Goal: Information Seeking & Learning: Find specific fact

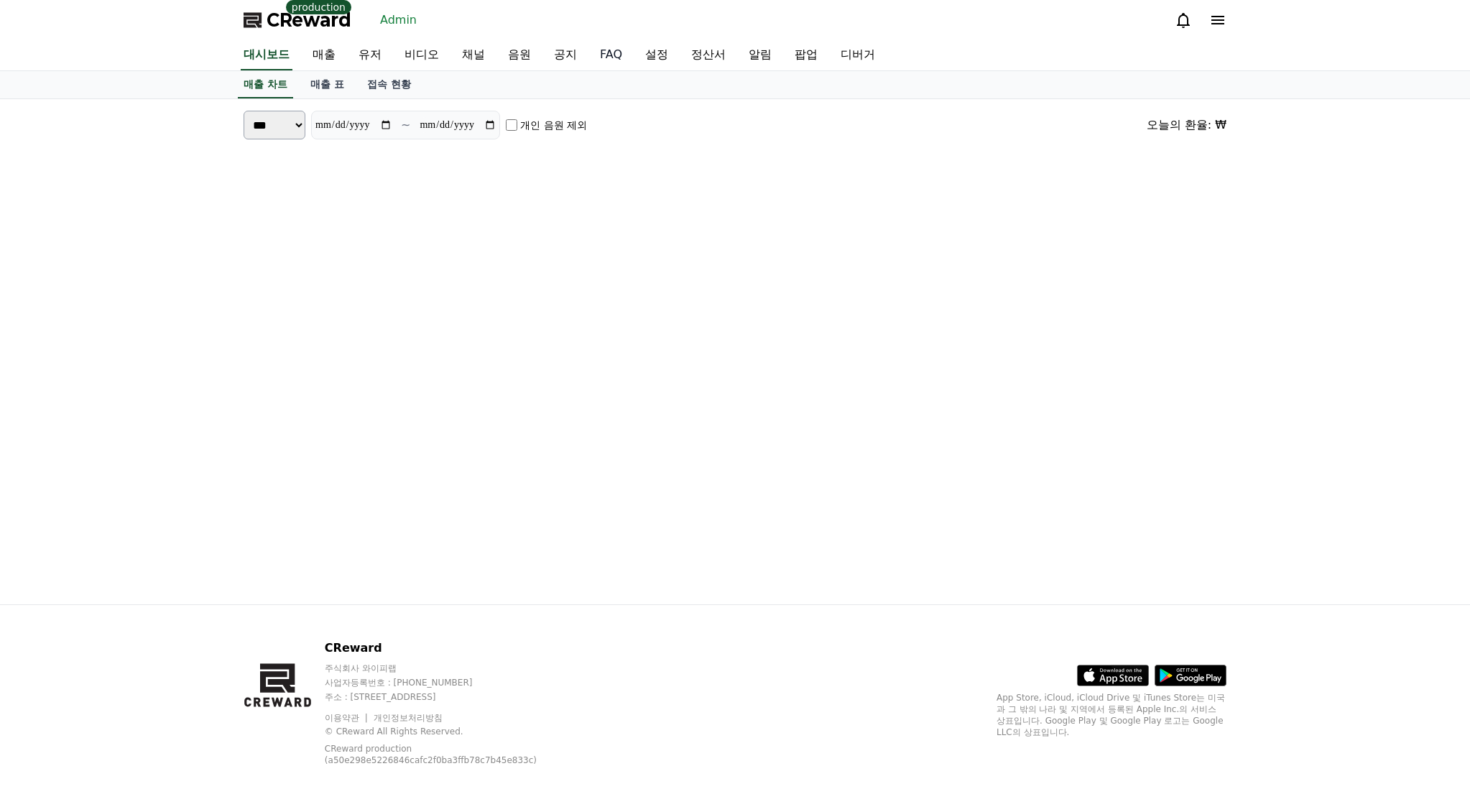
click at [371, 50] on link "유저" at bounding box center [370, 56] width 46 height 30
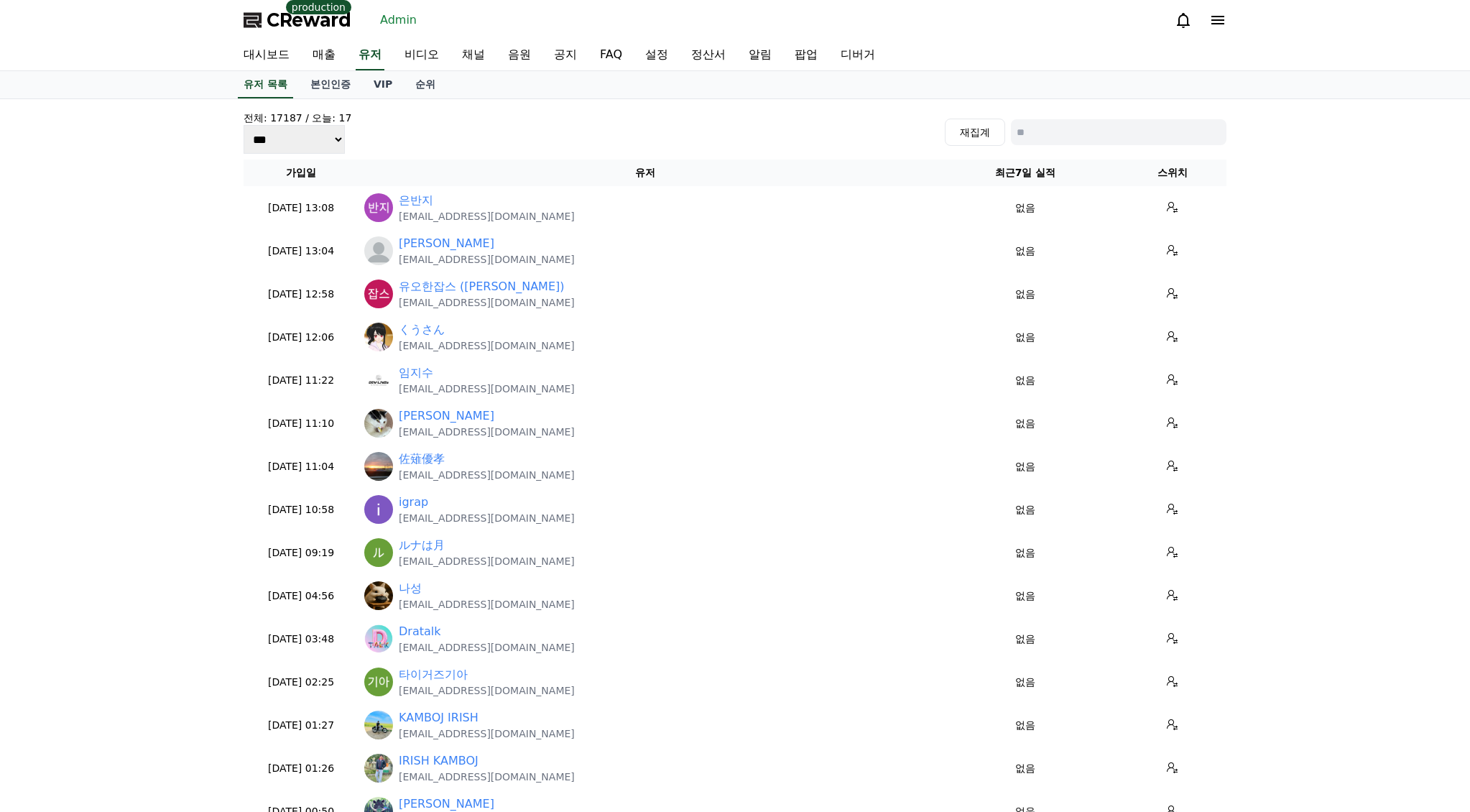
click at [1100, 135] on input at bounding box center [1119, 132] width 215 height 26
paste input "**********"
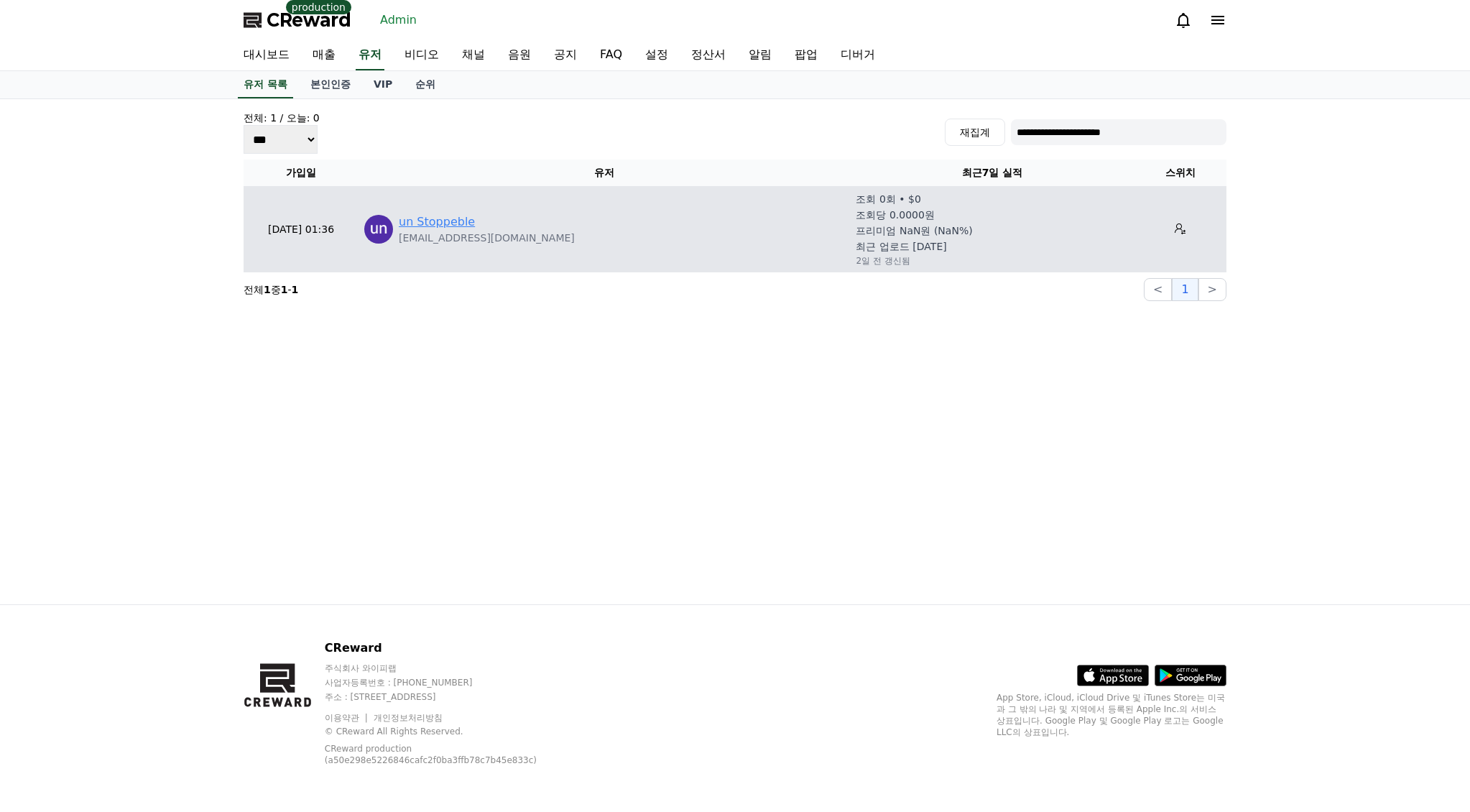
click at [449, 221] on link "un Stoppeble" at bounding box center [437, 222] width 76 height 17
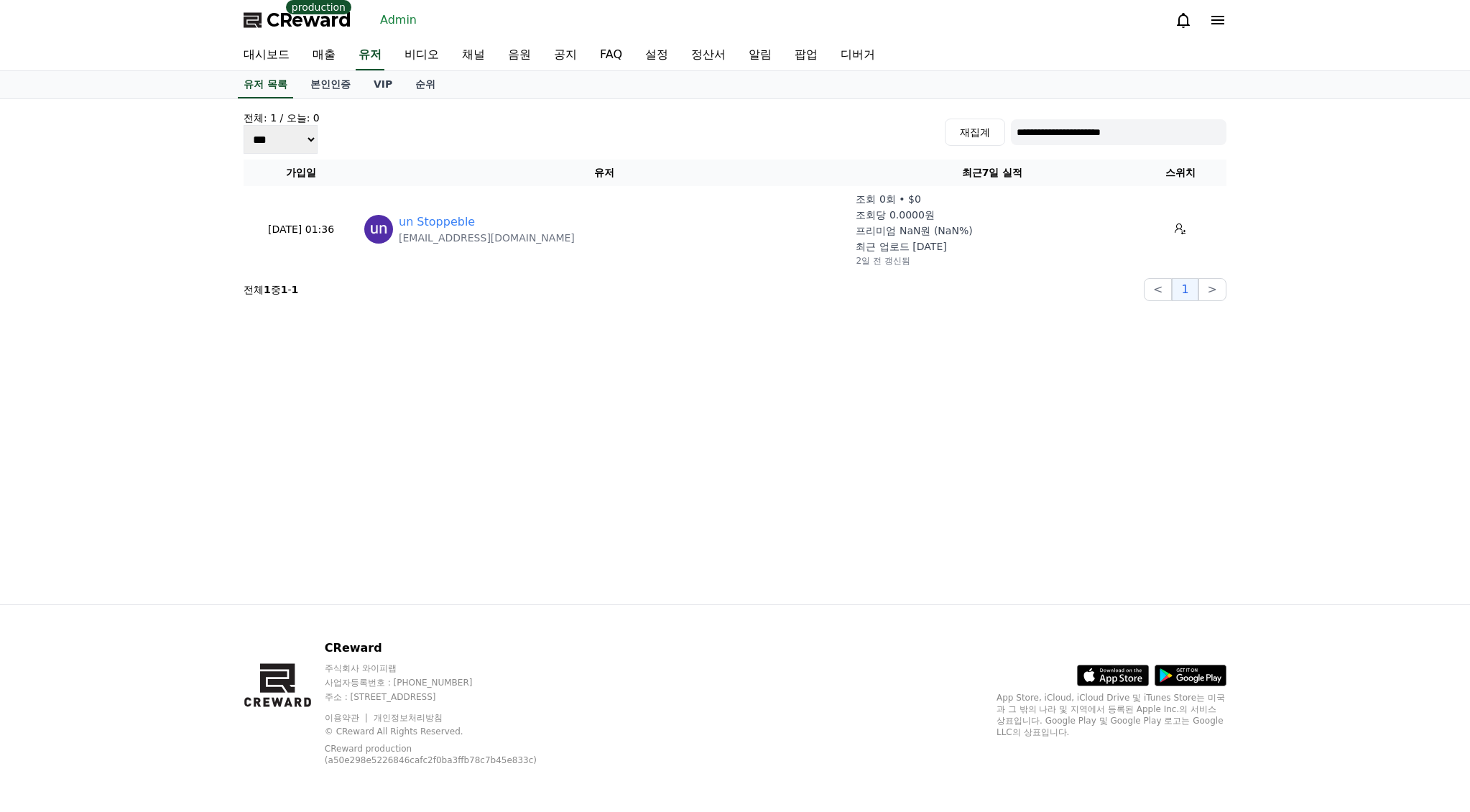
click at [1103, 135] on input "**********" at bounding box center [1119, 132] width 215 height 26
paste input
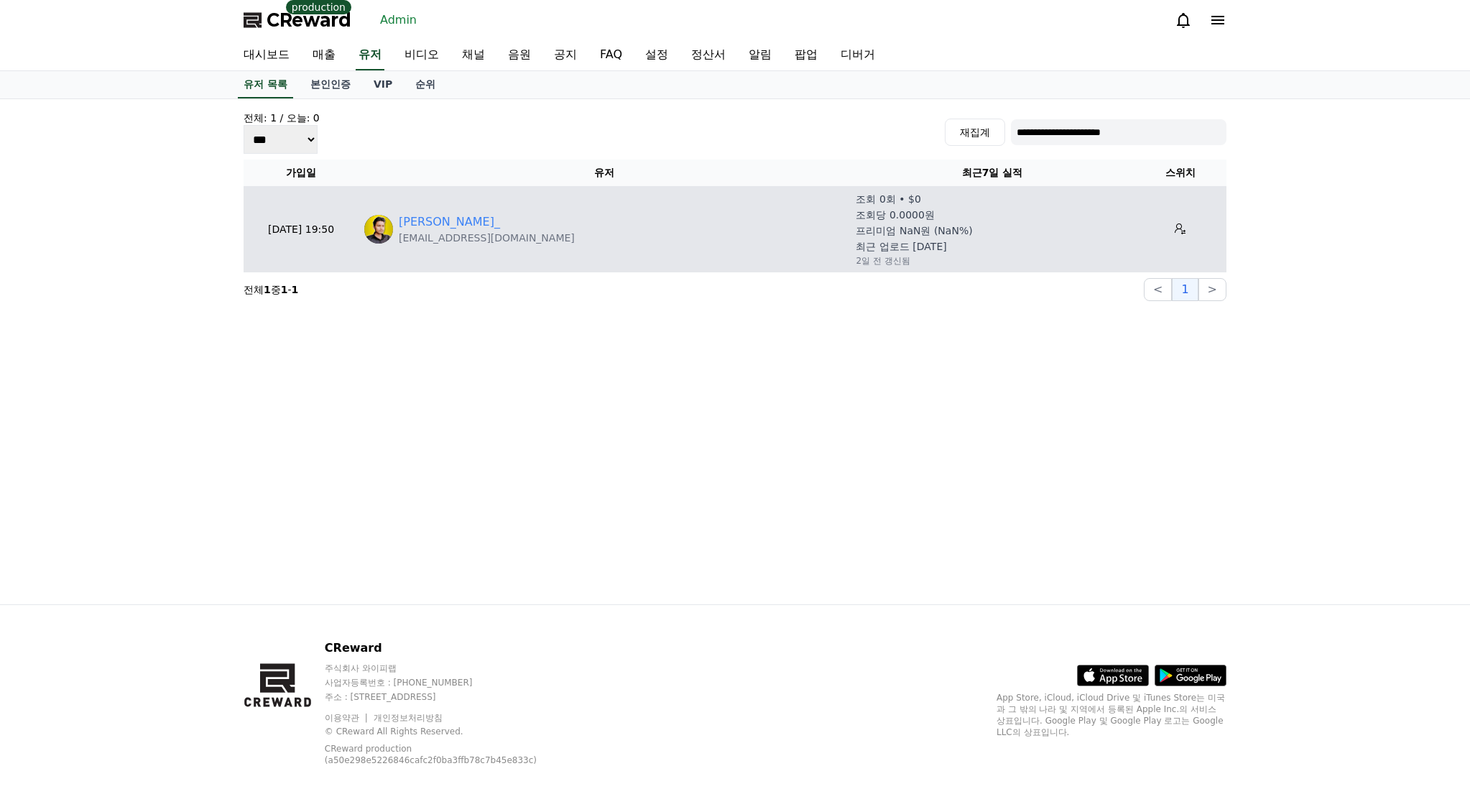
click at [412, 234] on p "[EMAIL_ADDRESS][DOMAIN_NAME]" at bounding box center [487, 237] width 176 height 14
click at [421, 228] on link "[PERSON_NAME]_" at bounding box center [449, 222] width 101 height 17
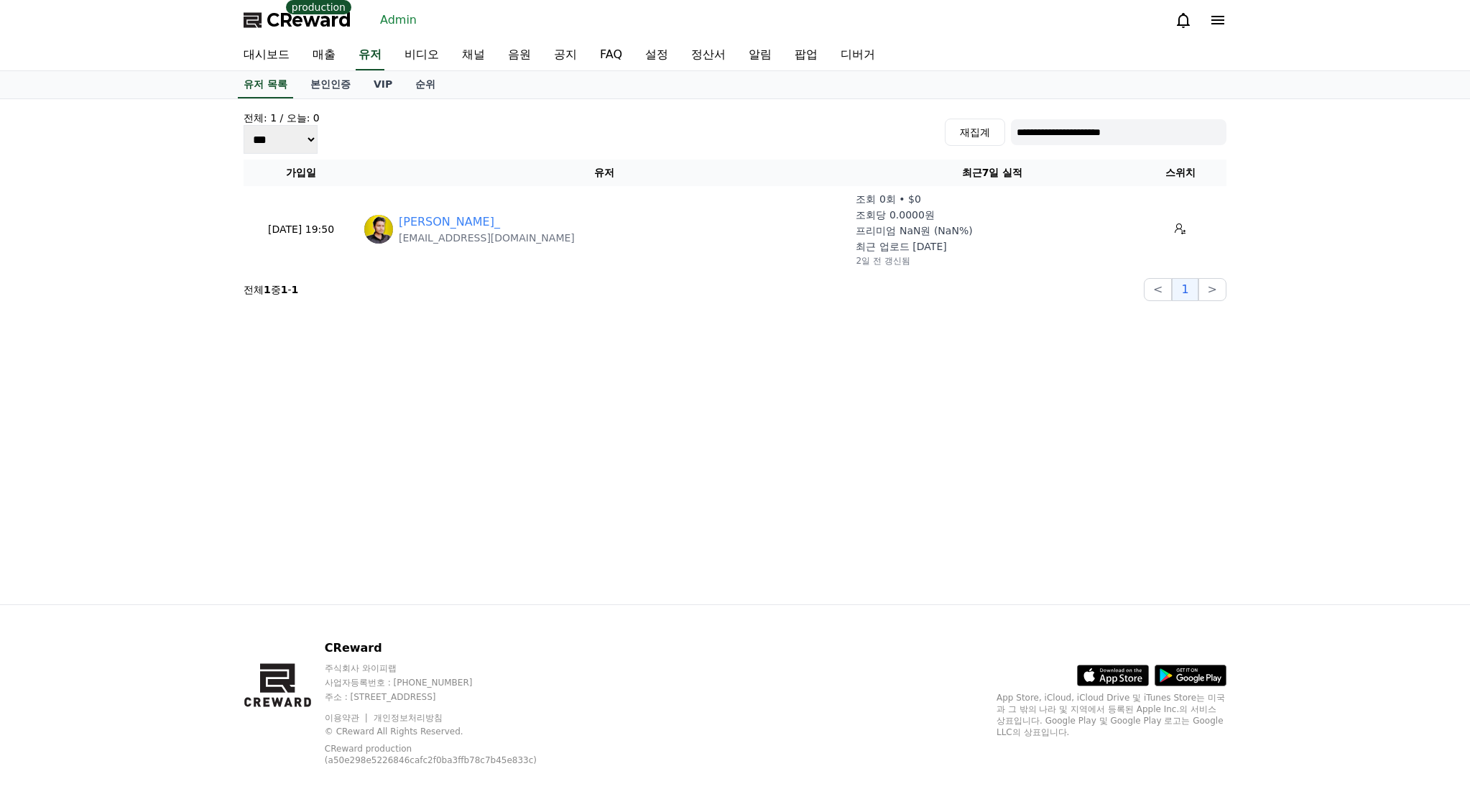
click at [1103, 140] on input "**********" at bounding box center [1119, 132] width 215 height 26
paste input
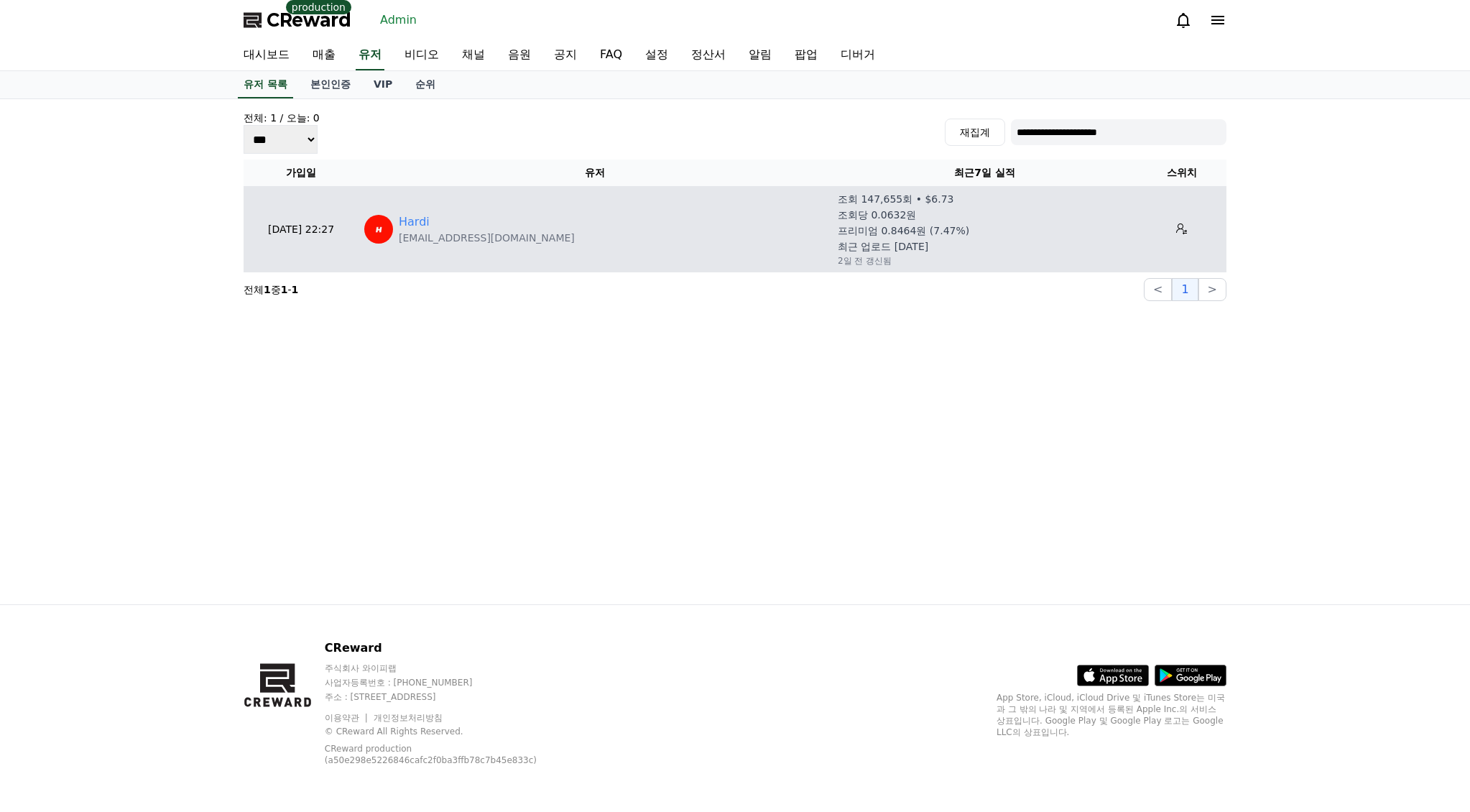
click at [426, 234] on p "workforhardi@gmail.com" at bounding box center [487, 237] width 176 height 14
click at [418, 221] on link "Hardi" at bounding box center [414, 222] width 31 height 17
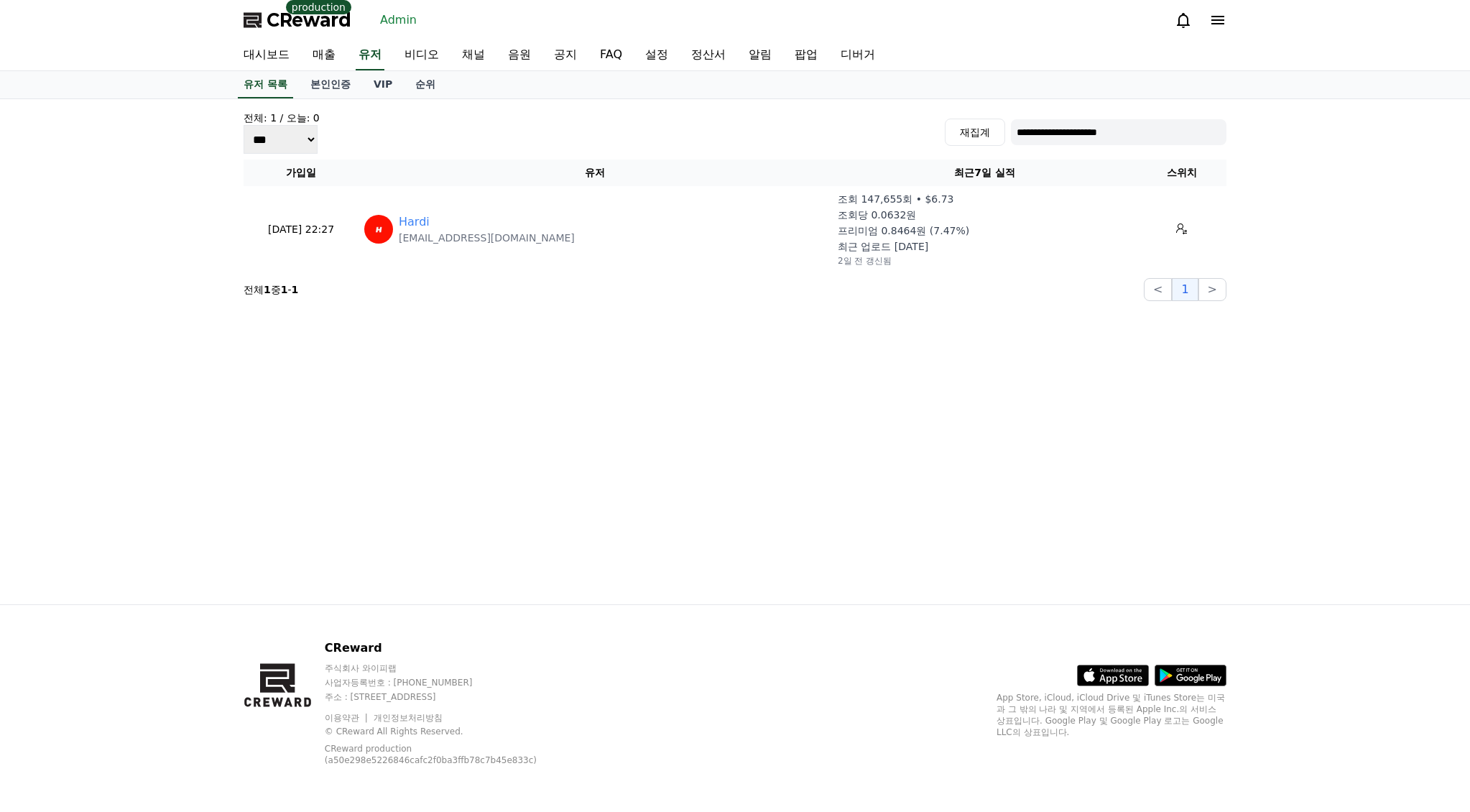
click at [1046, 107] on div "**********" at bounding box center [735, 206] width 995 height 202
click at [1080, 128] on input "**********" at bounding box center [1119, 132] width 215 height 26
paste input "*"
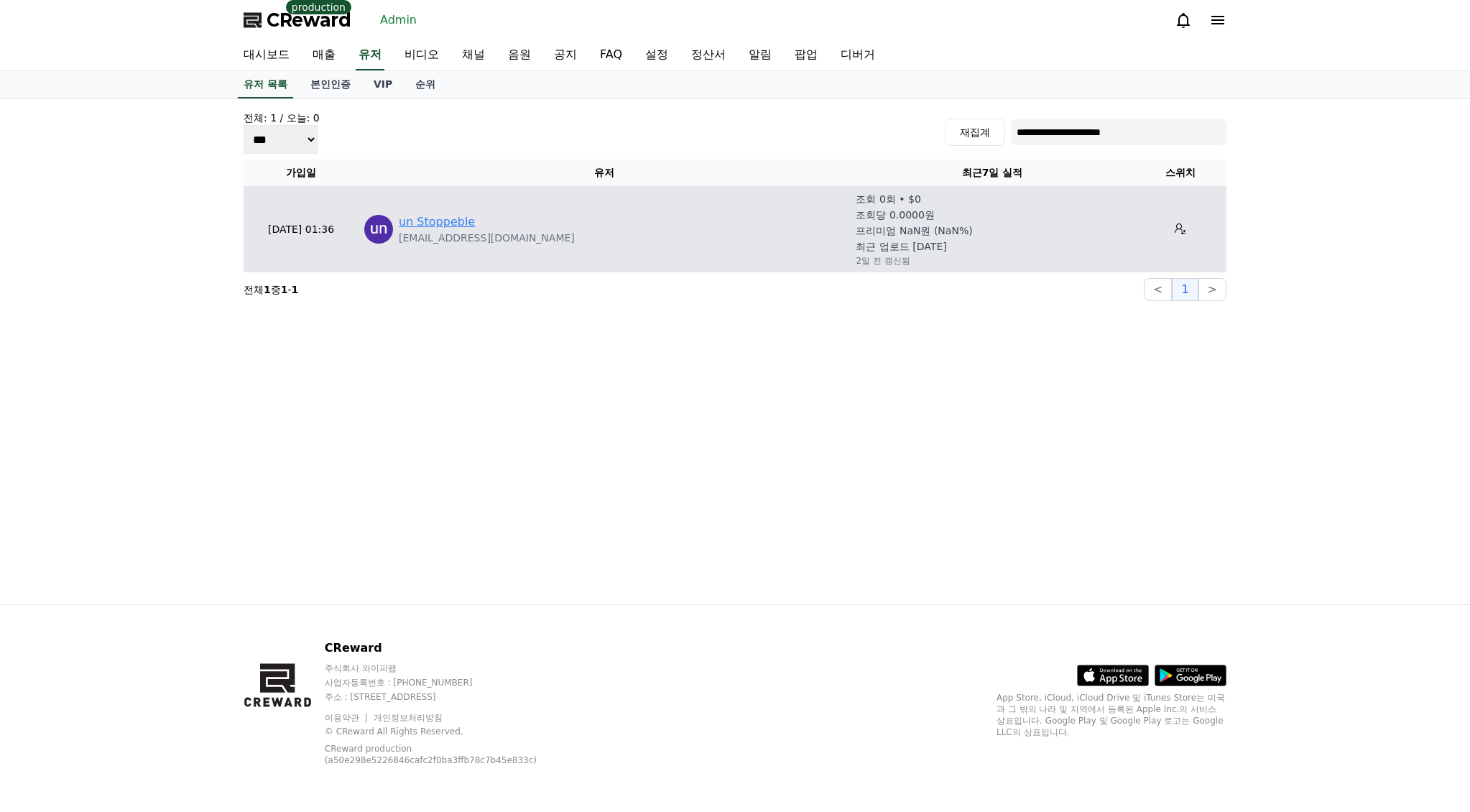
click at [445, 228] on link "un Stoppeble" at bounding box center [437, 222] width 76 height 17
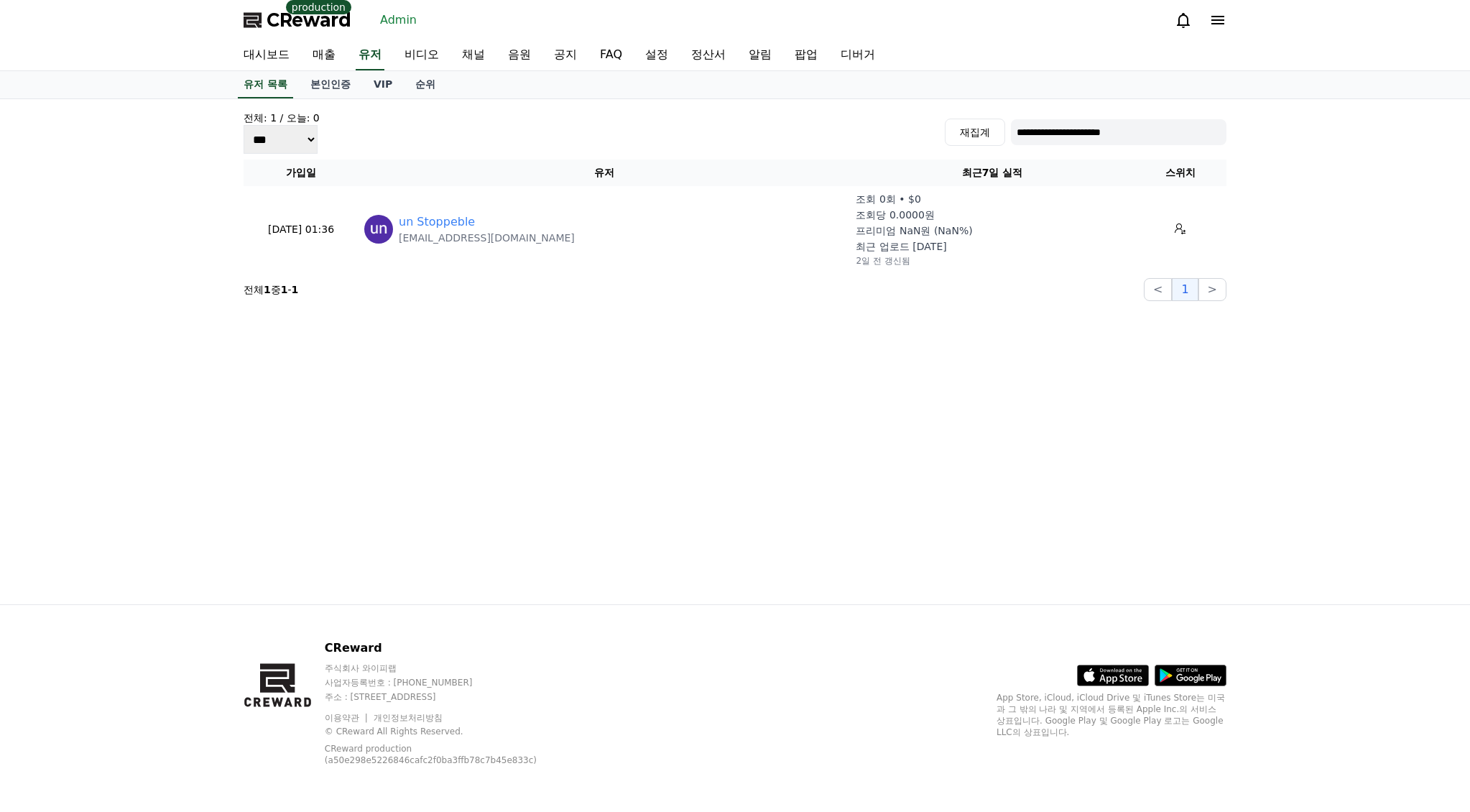
click at [1078, 129] on input "**********" at bounding box center [1119, 132] width 215 height 26
paste input "**"
type input "**********"
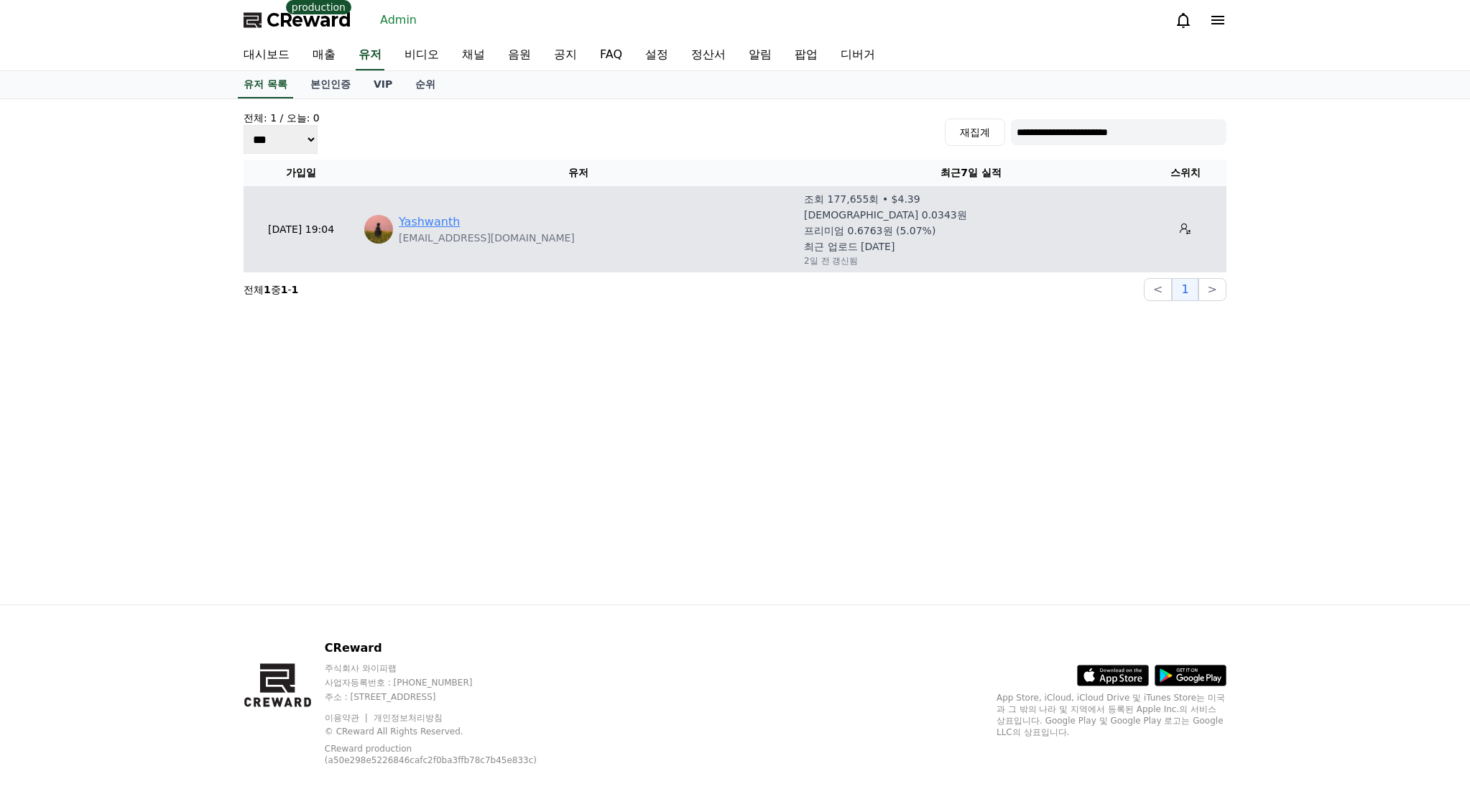
click at [433, 220] on link "Yashwanth" at bounding box center [429, 222] width 61 height 17
click at [1180, 224] on icon at bounding box center [1186, 229] width 11 height 11
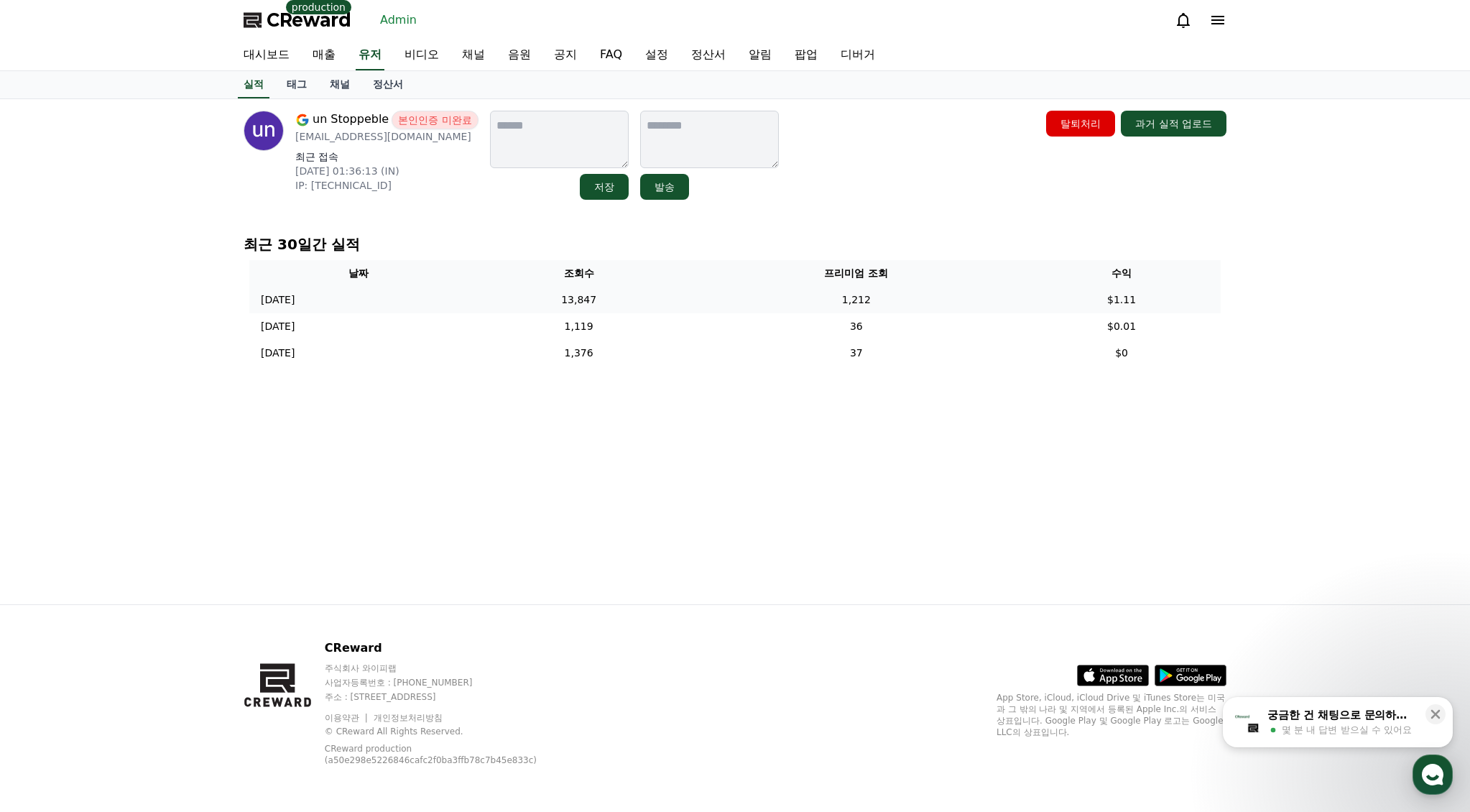
click at [646, 310] on td "13,847" at bounding box center [579, 300] width 223 height 27
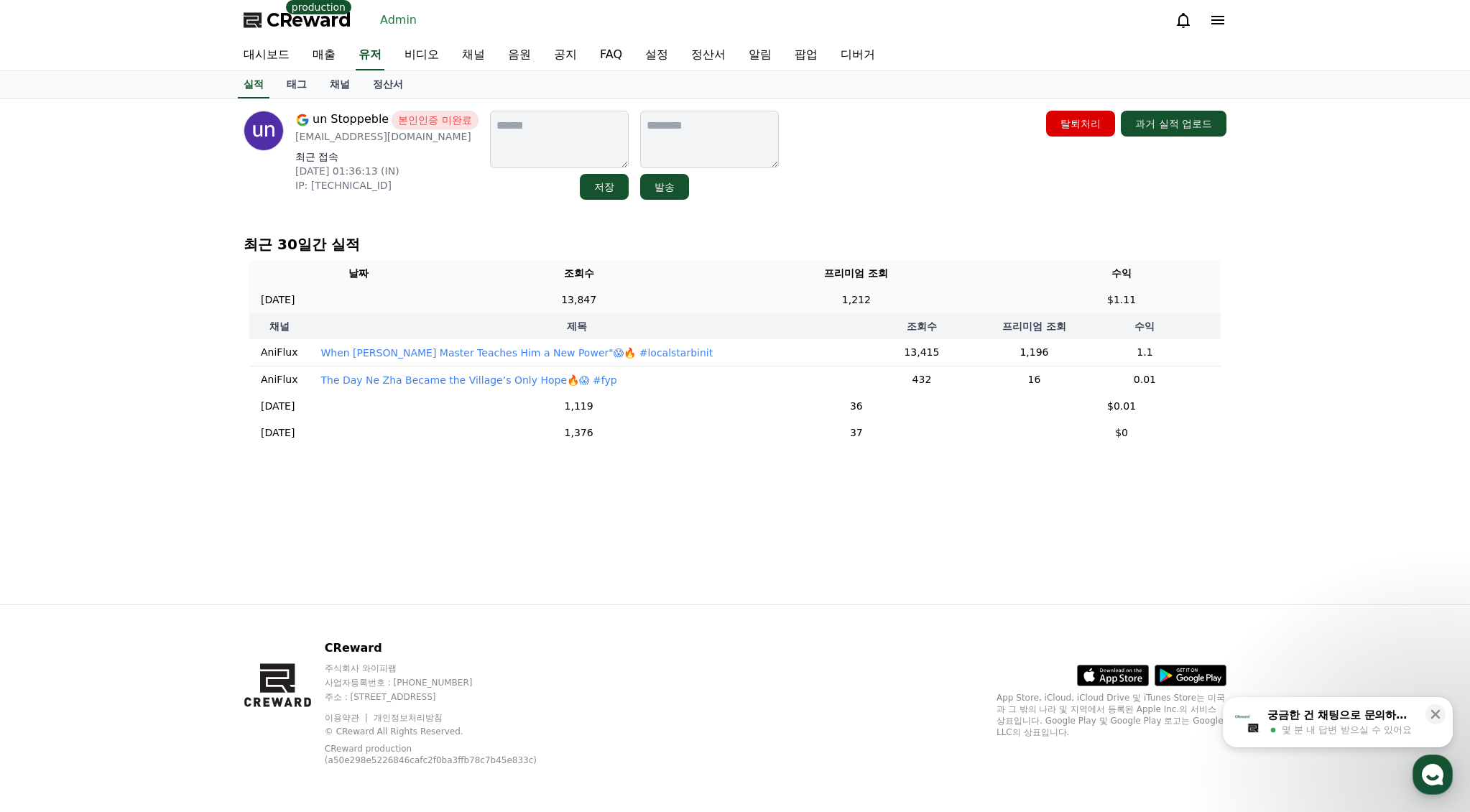
click at [774, 293] on td "1,212" at bounding box center [857, 300] width 333 height 27
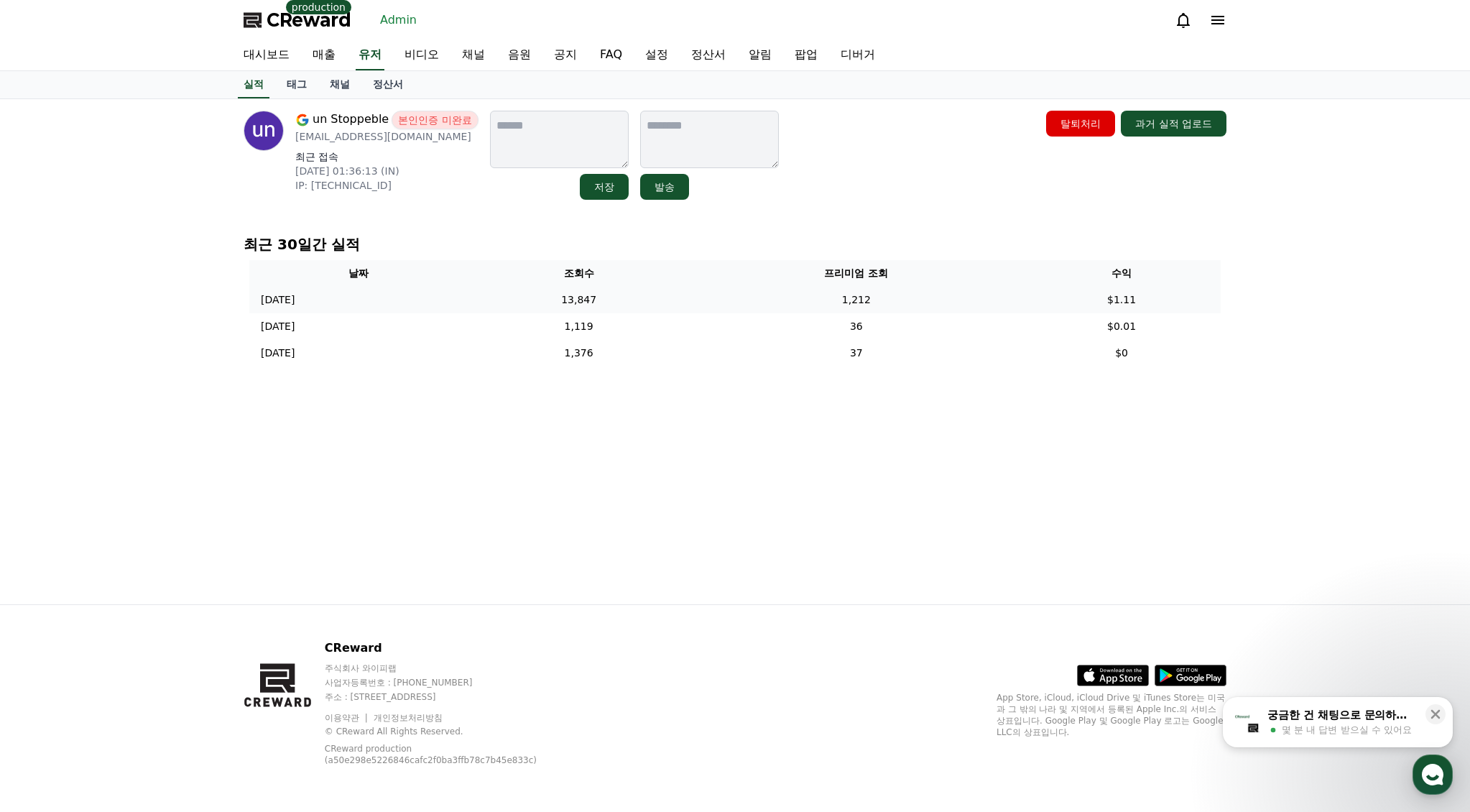
click at [776, 294] on td "1,212" at bounding box center [857, 300] width 333 height 27
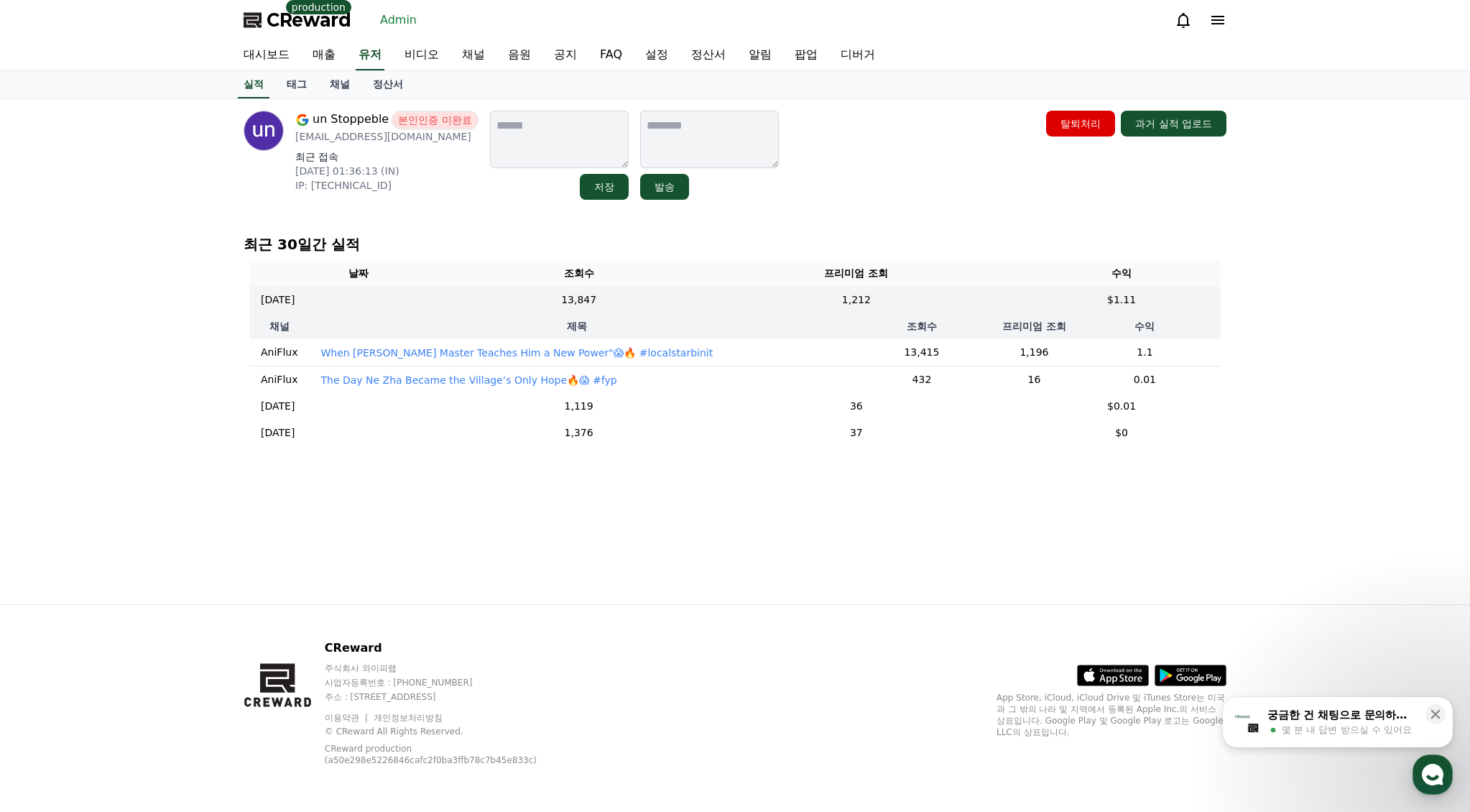
click at [501, 347] on p "When Nezha’s Master Teaches Him a New Power"😱🔥 #localstarbinit" at bounding box center [516, 353] width 392 height 14
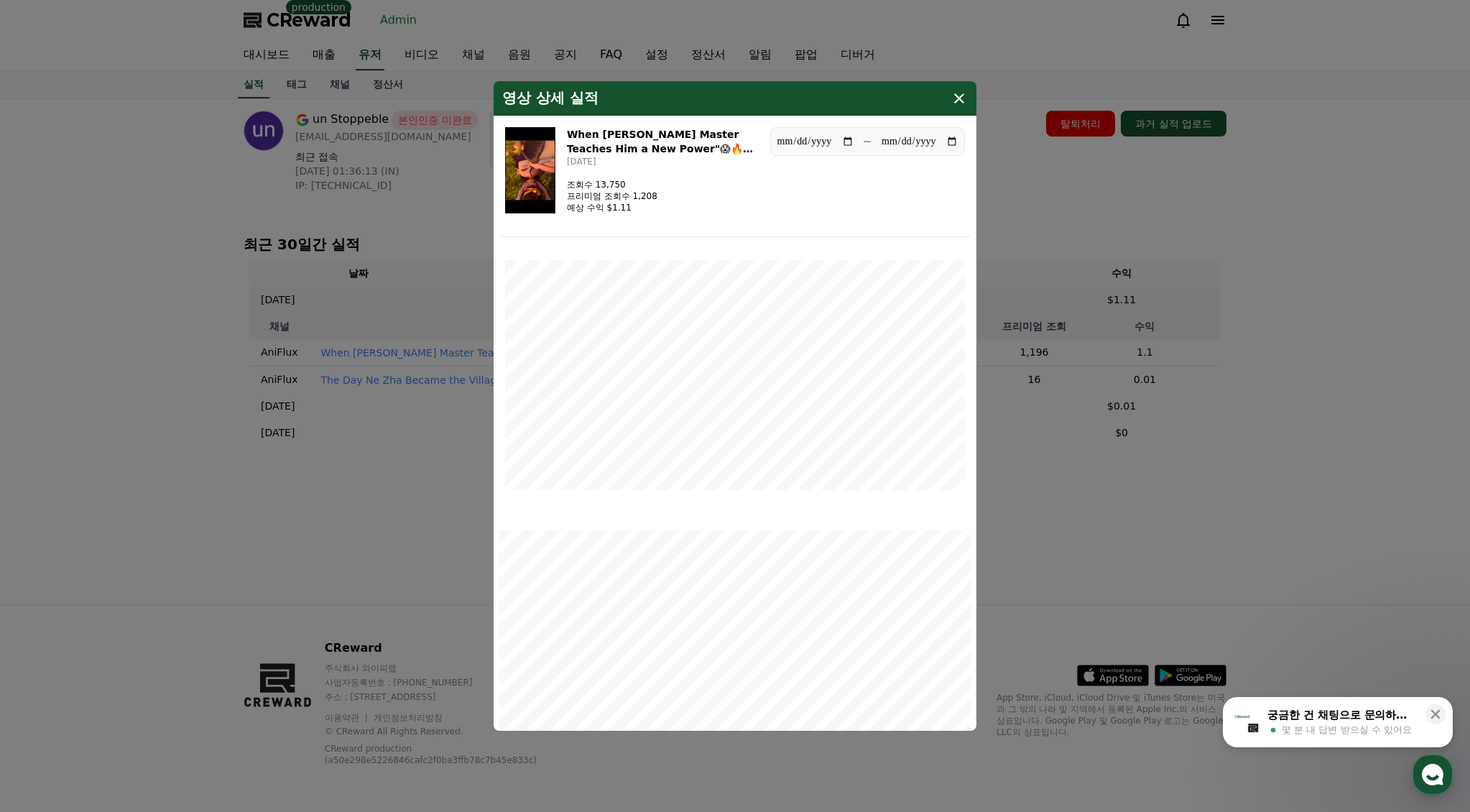
click at [553, 184] on img "modal" at bounding box center [530, 170] width 50 height 86
click at [955, 98] on icon "modal" at bounding box center [959, 98] width 17 height 17
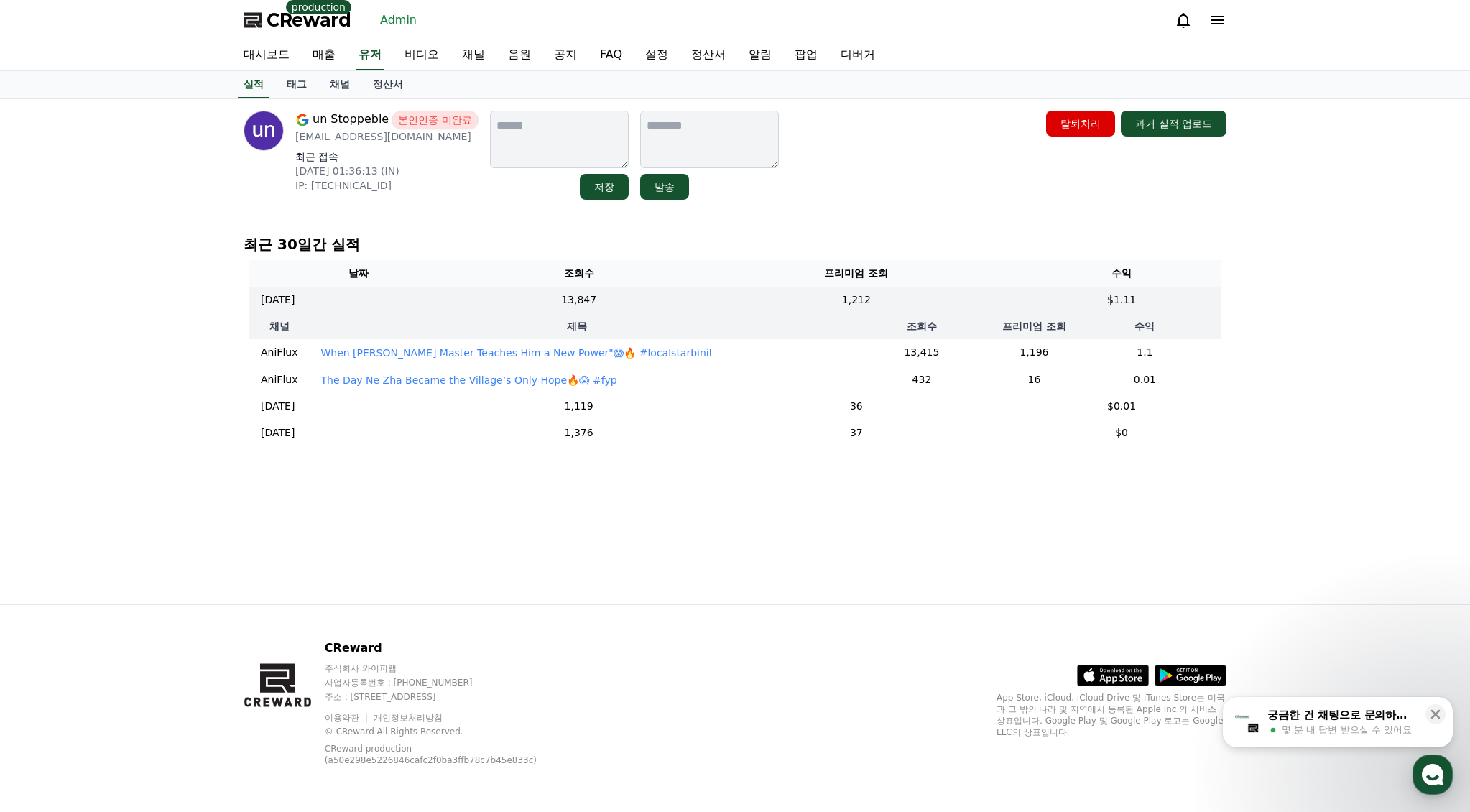
drag, startPoint x: 424, startPoint y: 138, endPoint x: 295, endPoint y: 138, distance: 129.0
click at [295, 138] on p "unstoppeble61@gmail.com" at bounding box center [386, 136] width 183 height 14
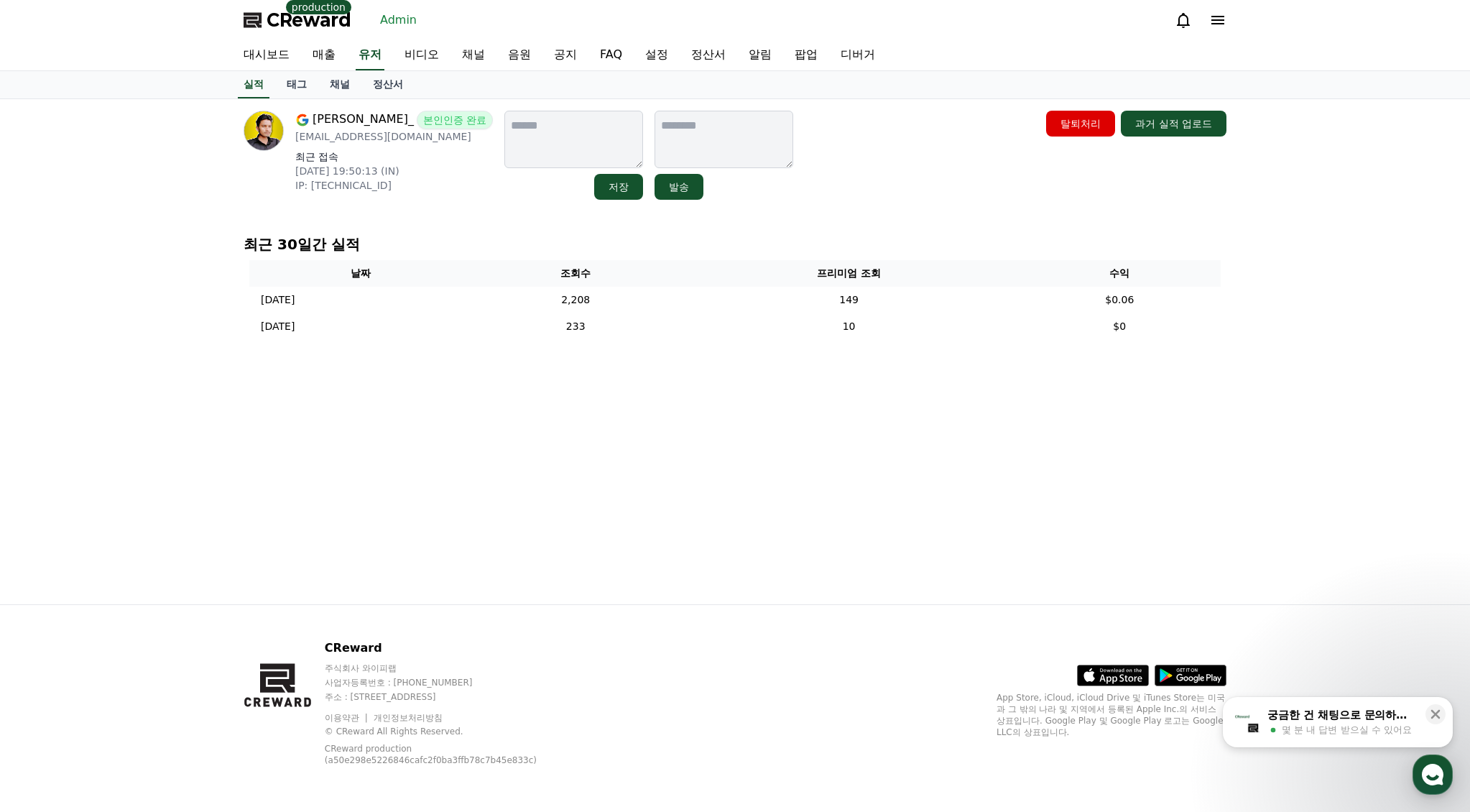
click at [907, 124] on div "[PERSON_NAME]_ 본인인증 완료 [EMAIL_ADDRESS][DOMAIN_NAME] 최근 접속 [DATE] 19:50:13 (IN) …" at bounding box center [735, 155] width 983 height 89
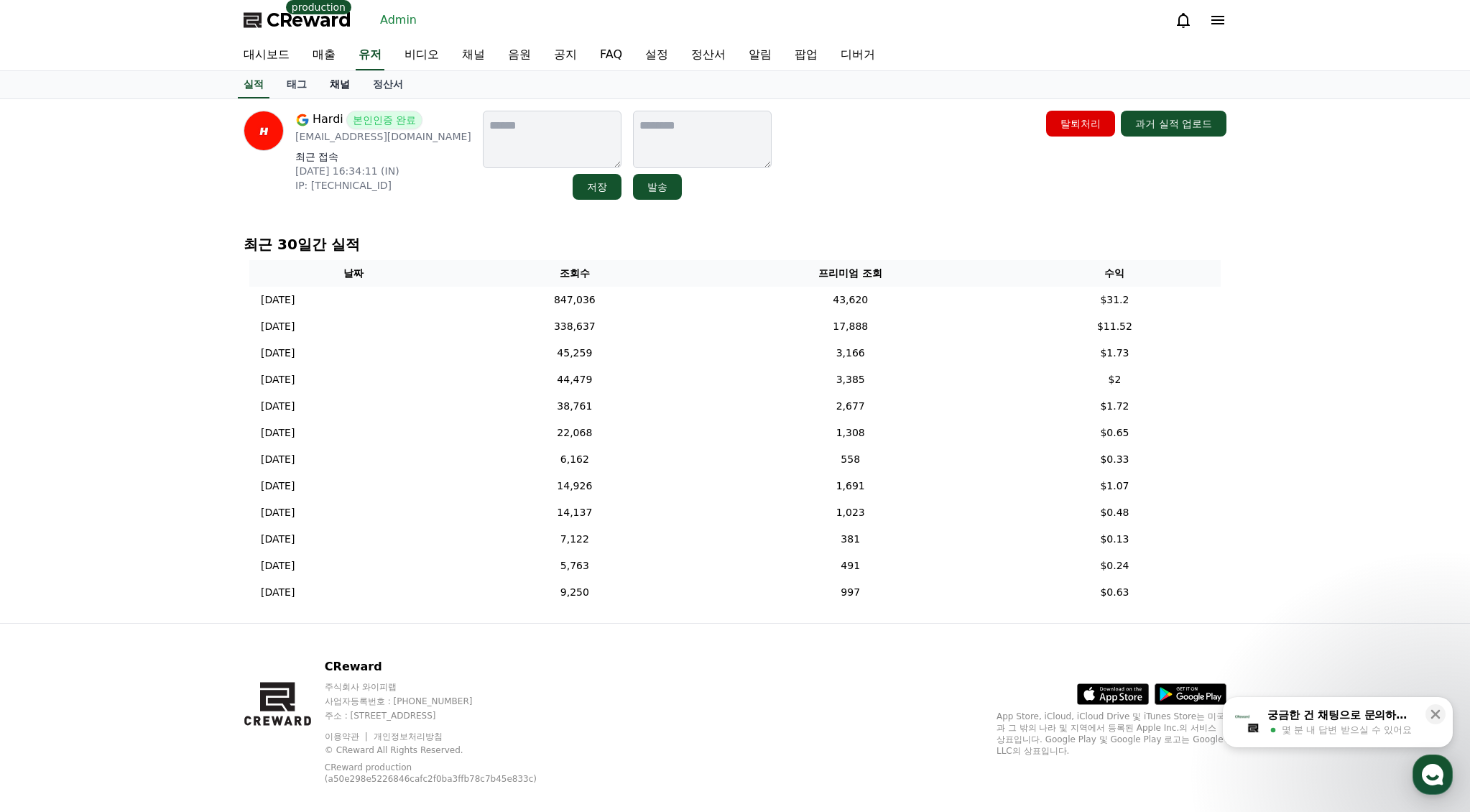
click at [338, 90] on link "채널" at bounding box center [340, 85] width 43 height 27
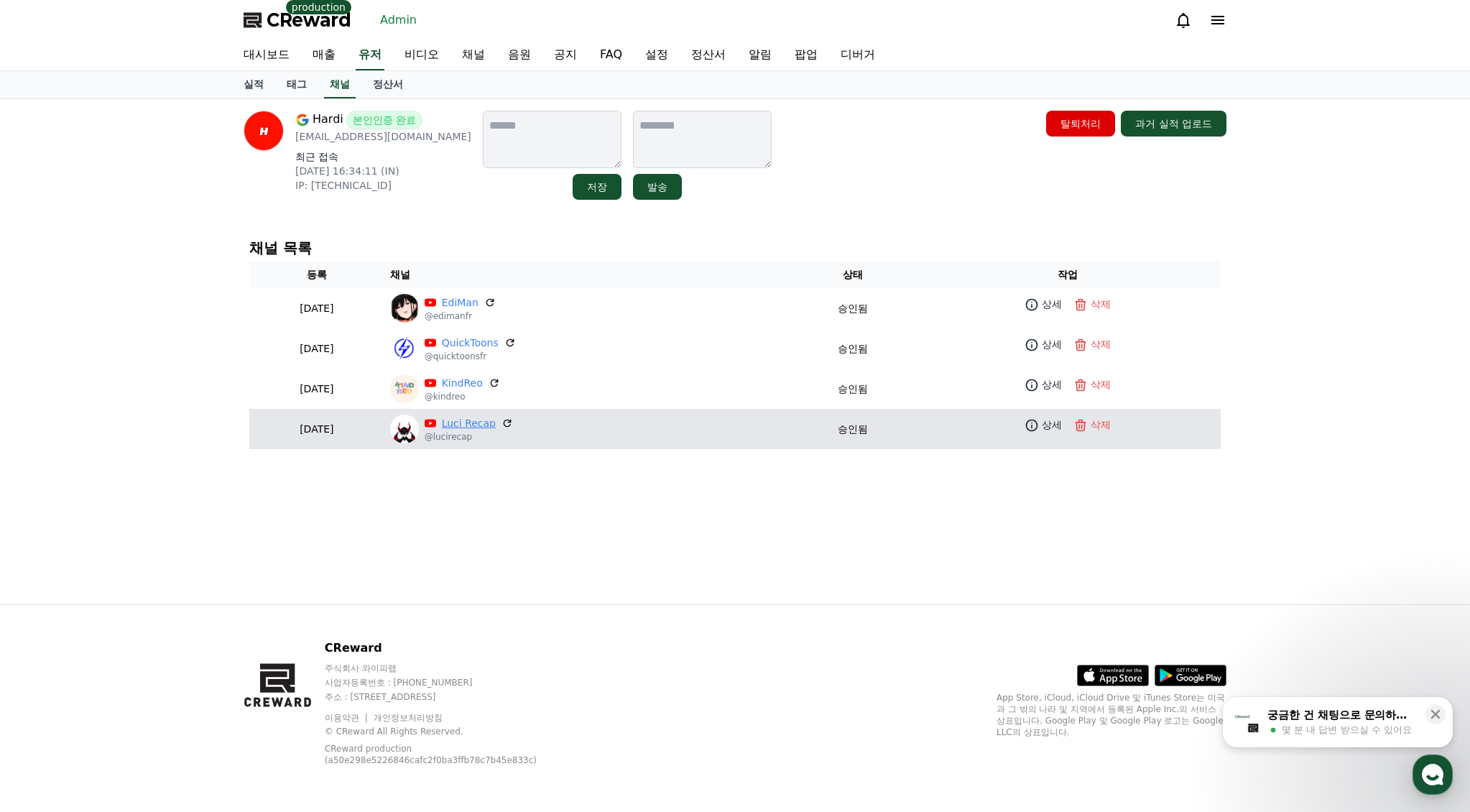
click at [496, 429] on link "Luci Recap" at bounding box center [468, 423] width 54 height 15
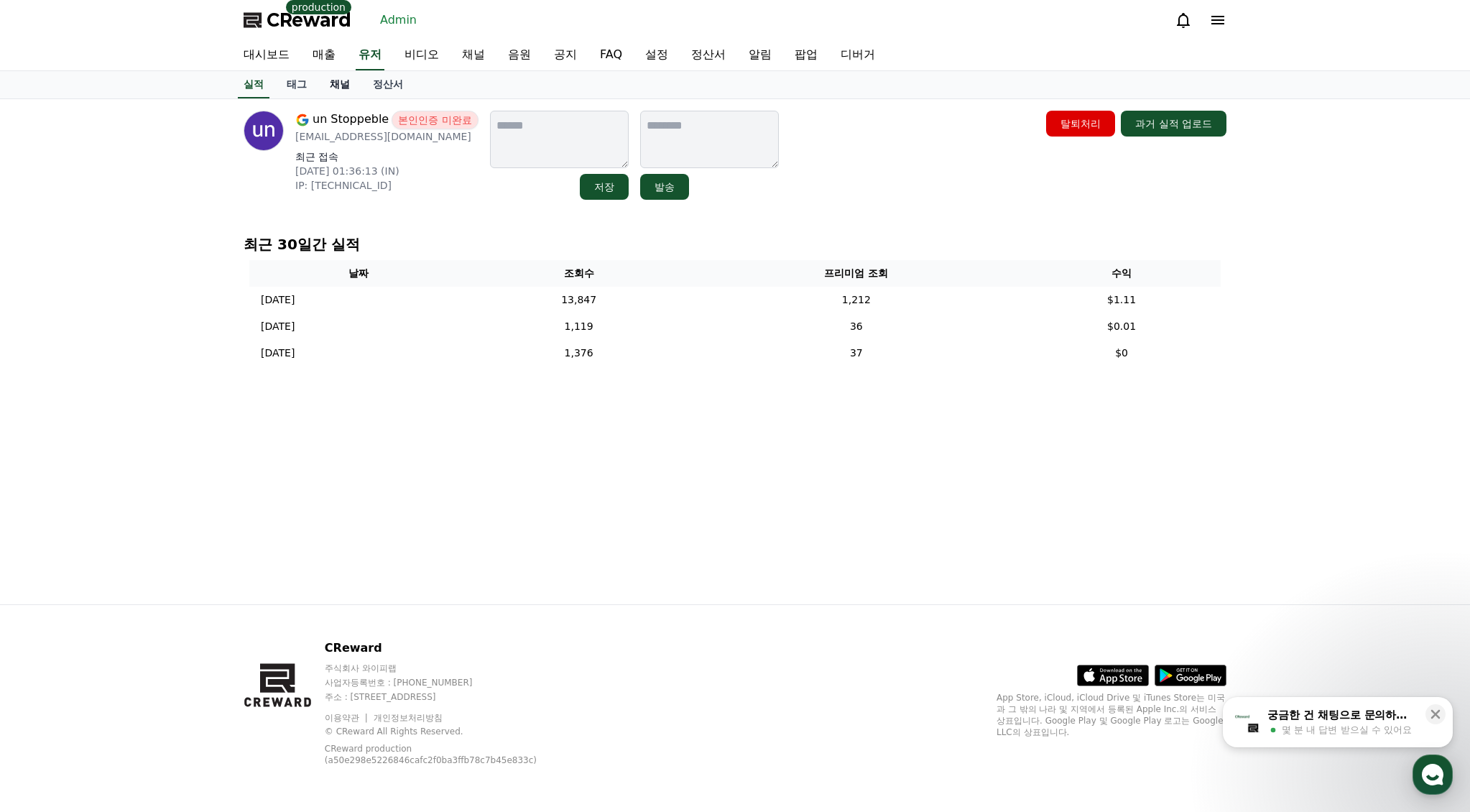
click at [351, 90] on link "채널" at bounding box center [340, 85] width 43 height 27
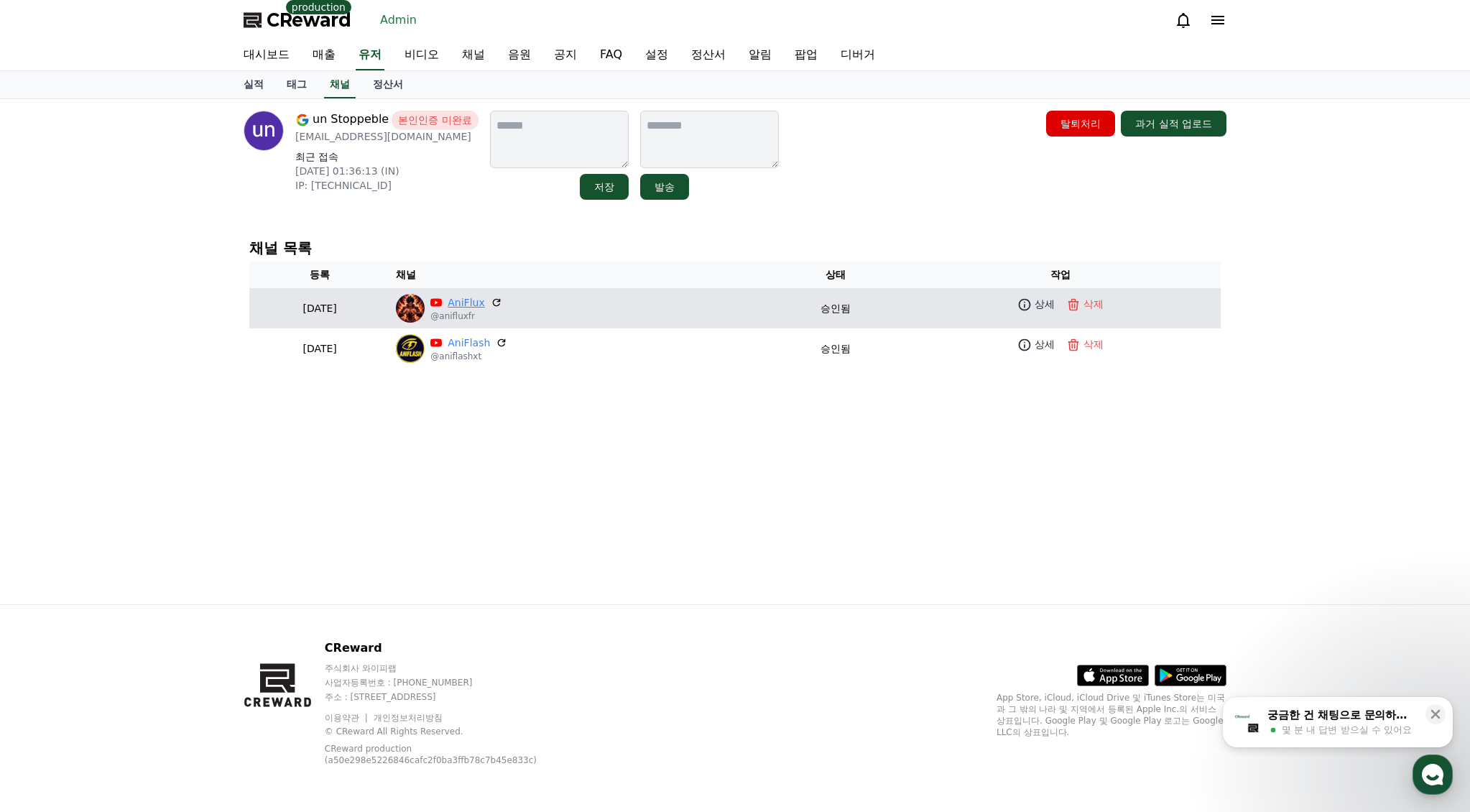
click at [484, 306] on link "AniFlux" at bounding box center [466, 303] width 37 height 15
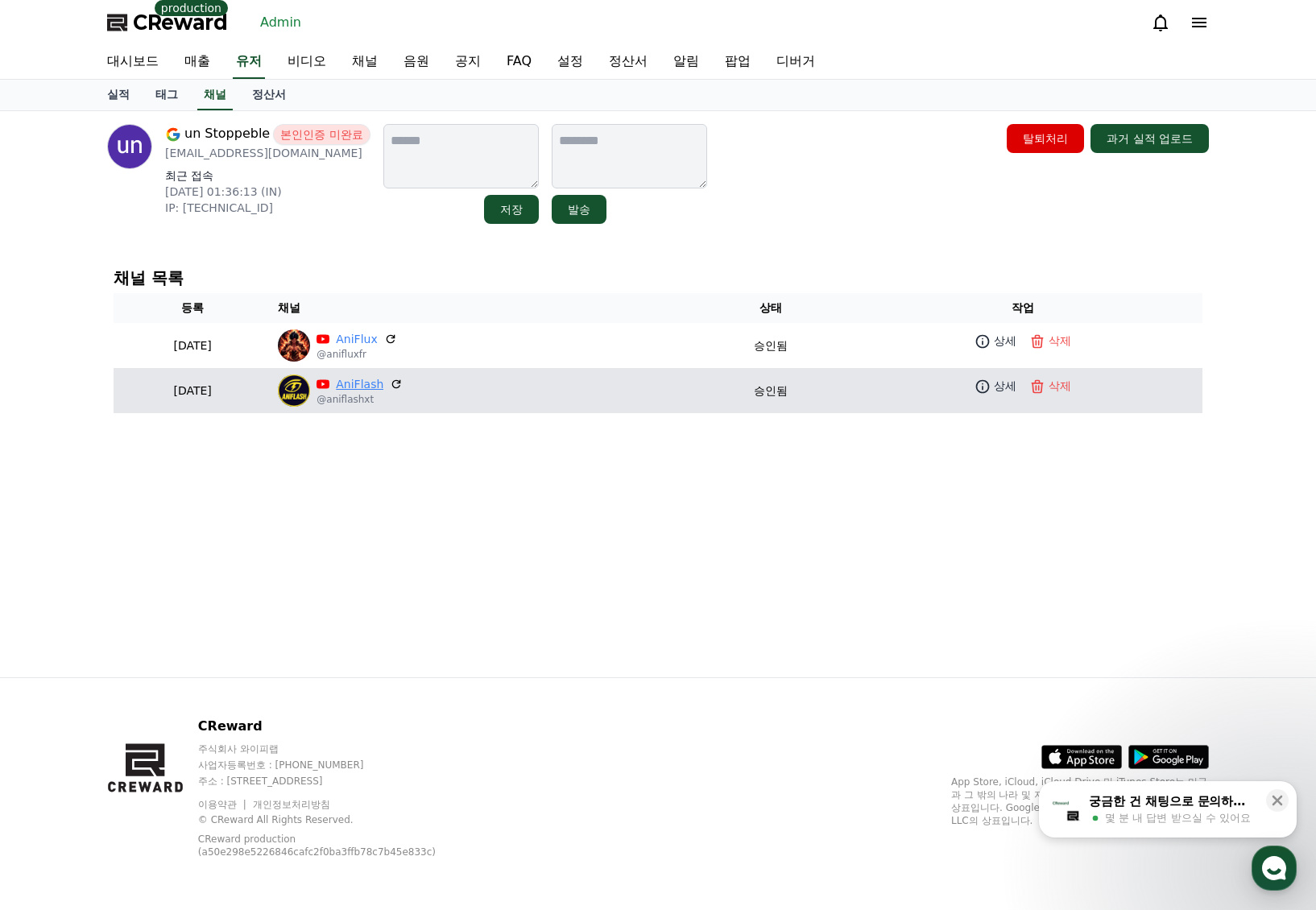
click at [384, 383] on link "AniFlash" at bounding box center [360, 384] width 48 height 17
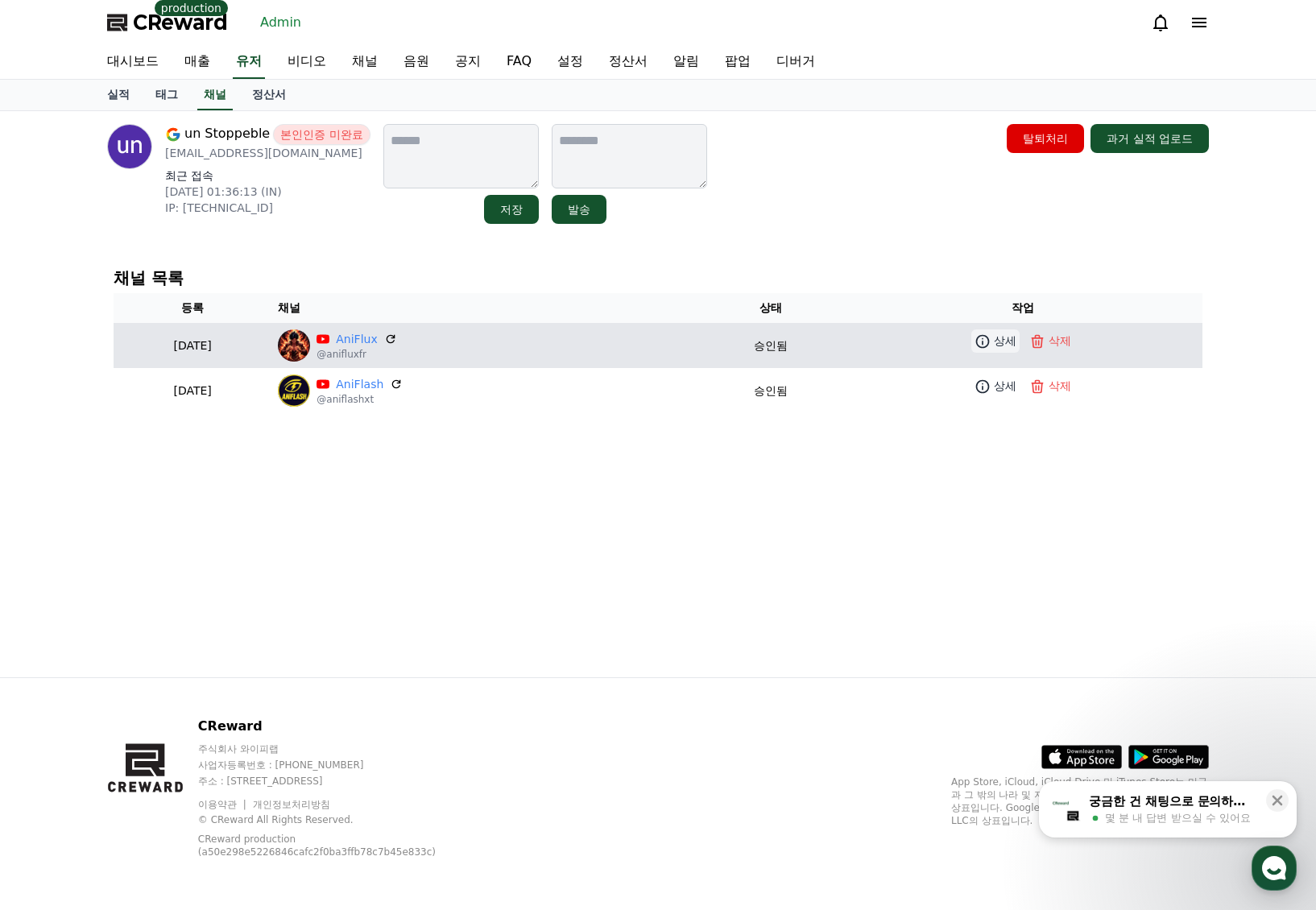
click at [1007, 352] on link "상세" at bounding box center [996, 340] width 49 height 23
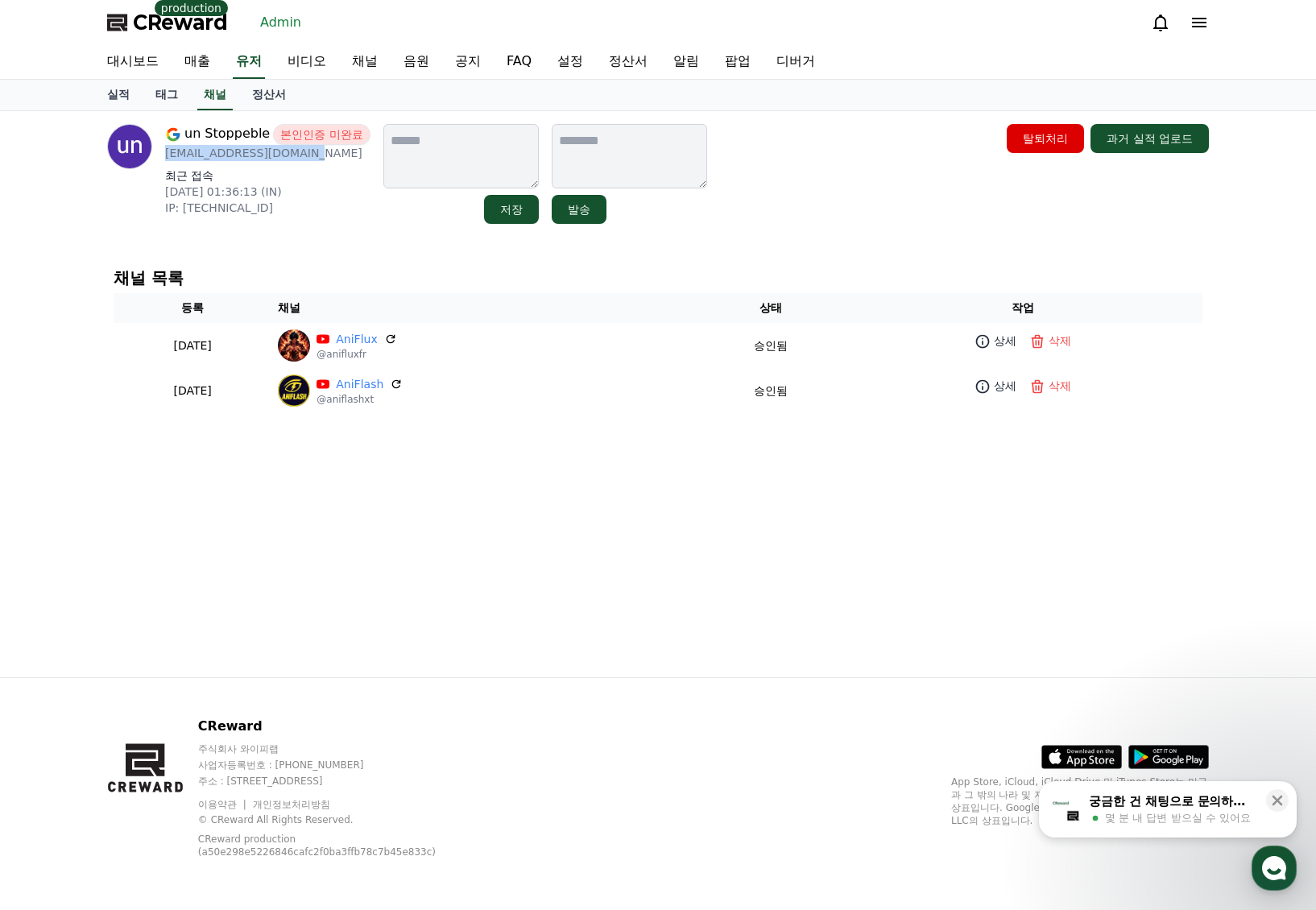
drag, startPoint x: 318, startPoint y: 154, endPoint x: 166, endPoint y: 158, distance: 152.1
click at [166, 158] on p "unstoppeble61@gmail.com" at bounding box center [268, 153] width 205 height 16
copy p "unstoppeble61@gmail.com"
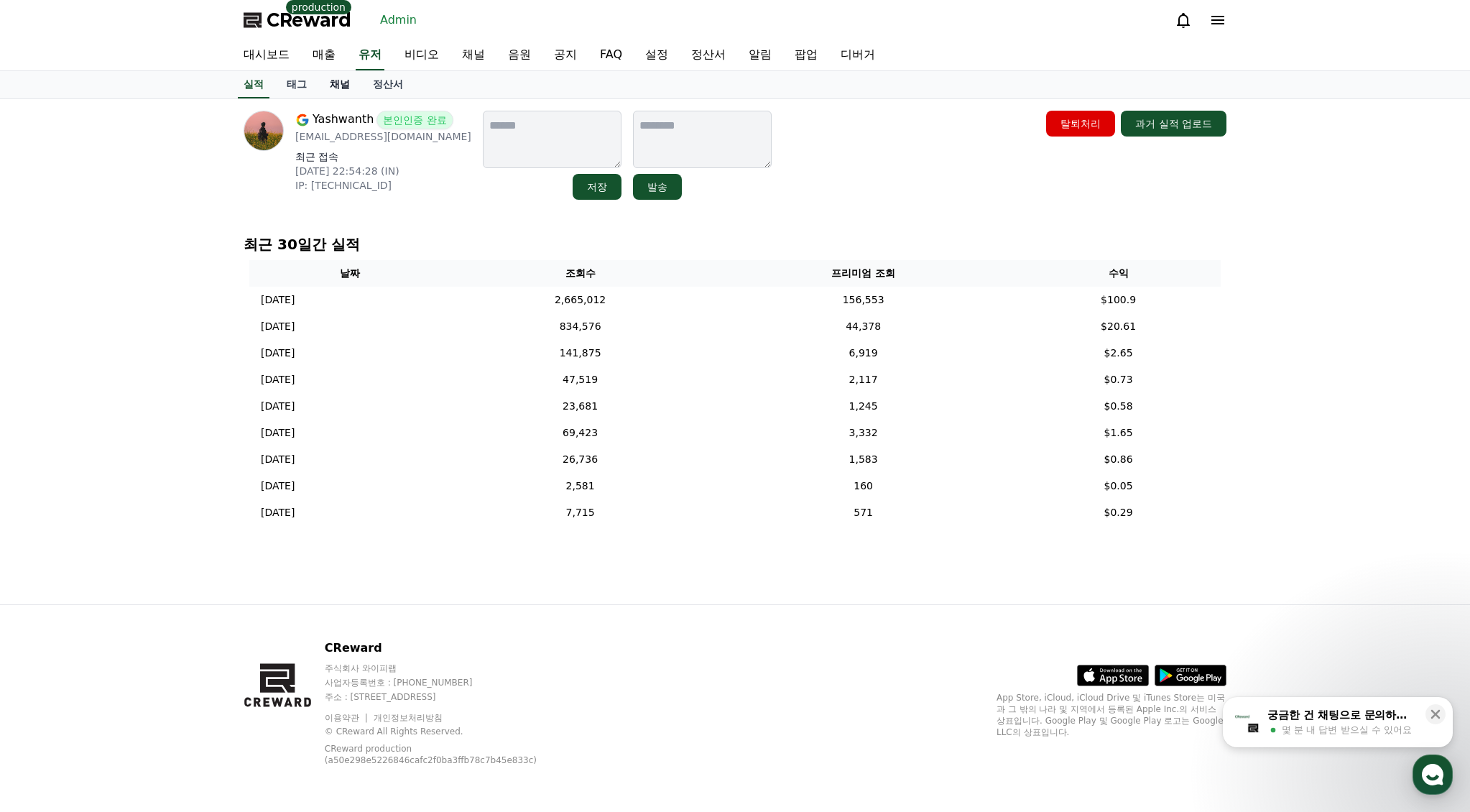
click at [346, 85] on link "채널" at bounding box center [340, 85] width 43 height 27
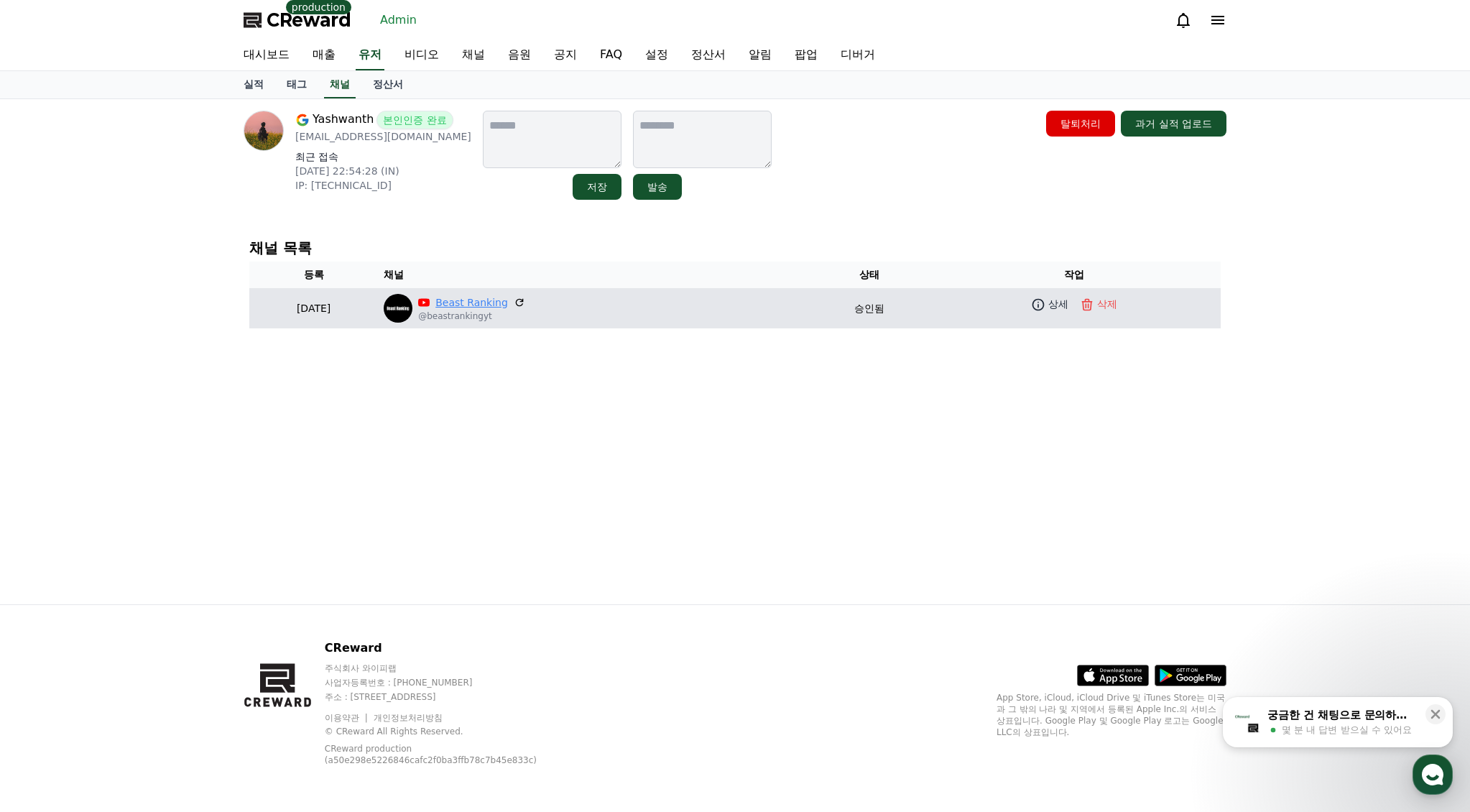
click at [506, 297] on link "Beast Ranking" at bounding box center [471, 303] width 72 height 15
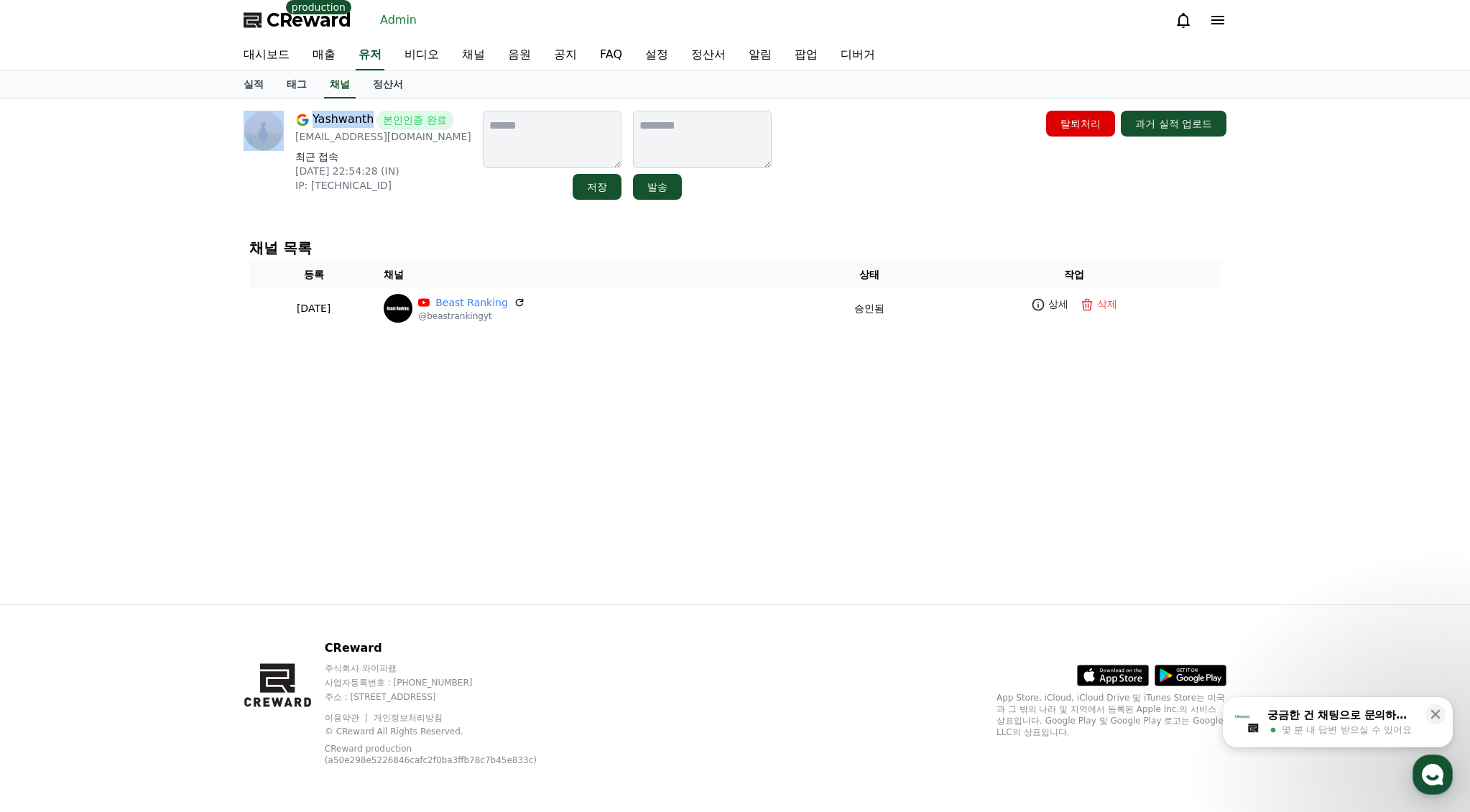
drag, startPoint x: 310, startPoint y: 122, endPoint x: 364, endPoint y: 122, distance: 54.0
click at [364, 122] on div "[PERSON_NAME] 본인인증 완료" at bounding box center [383, 120] width 176 height 19
copy div "Yashwanth"
